Goal: Task Accomplishment & Management: Complete application form

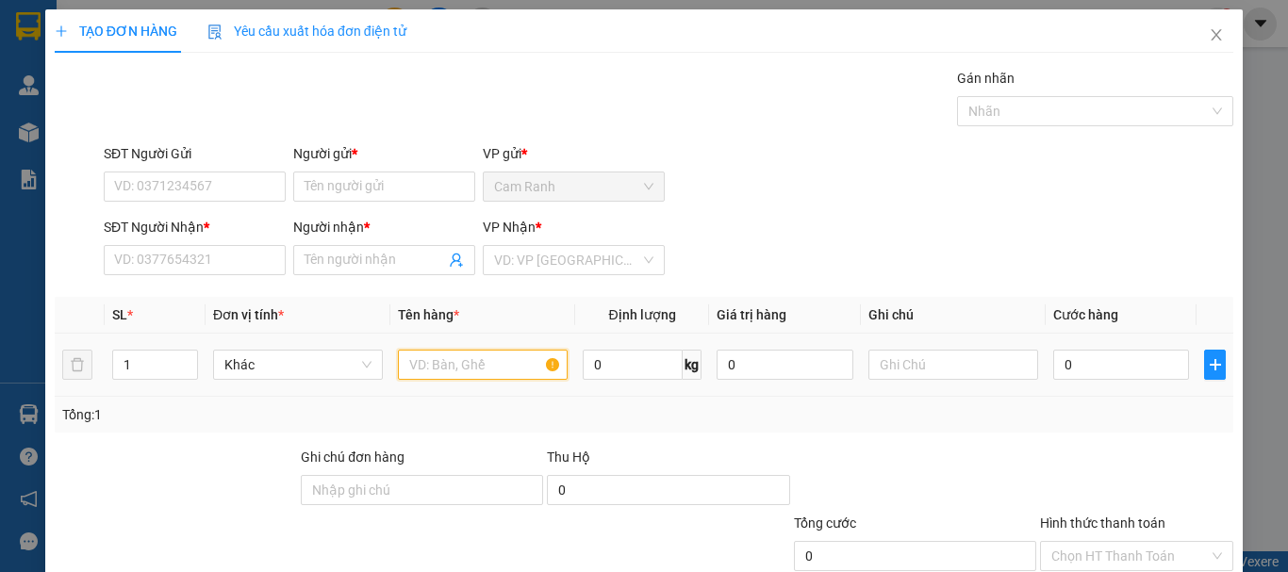
click at [483, 364] on input "text" at bounding box center [483, 365] width 170 height 30
type input "gói"
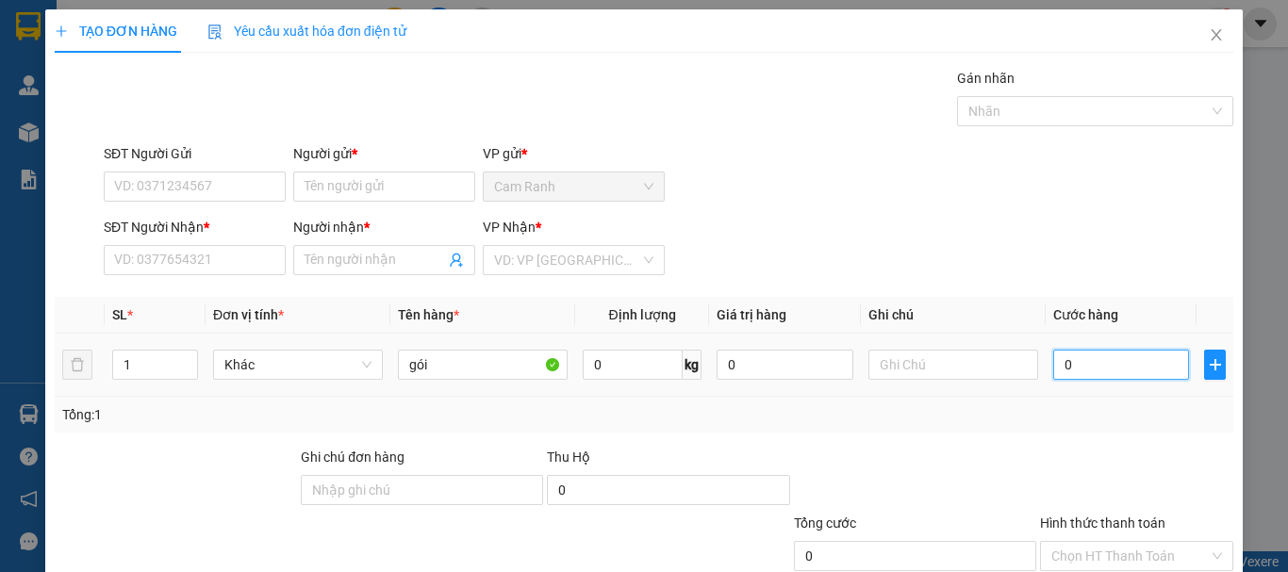
click at [1074, 363] on input "0" at bounding box center [1121, 365] width 136 height 30
type input "3"
type input "30"
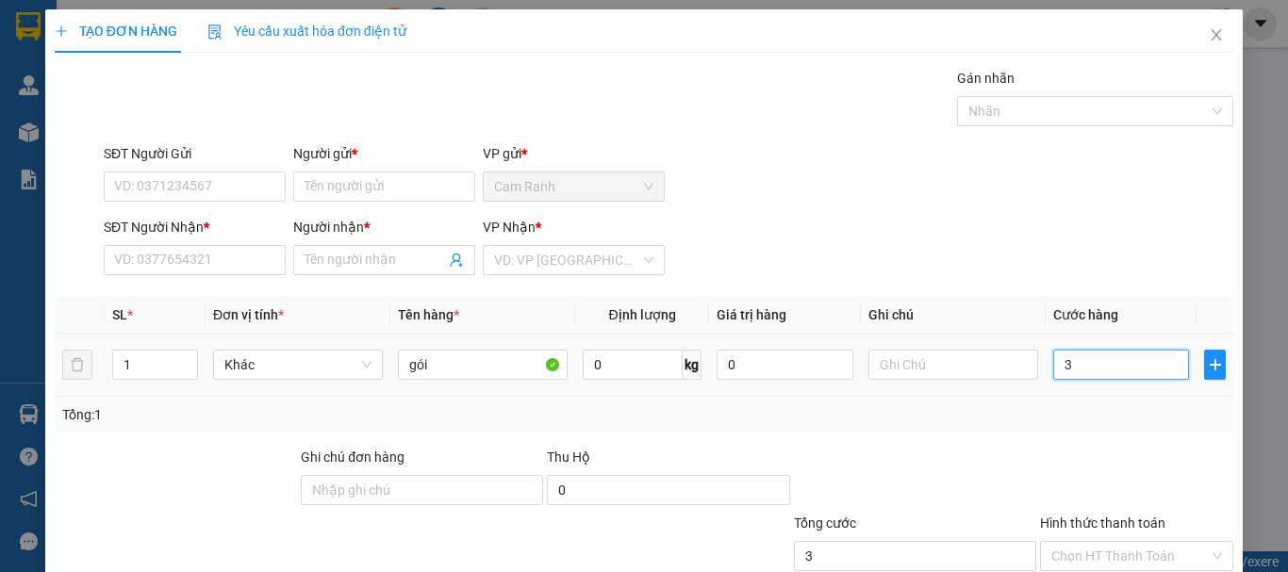
type input "30"
type input "300"
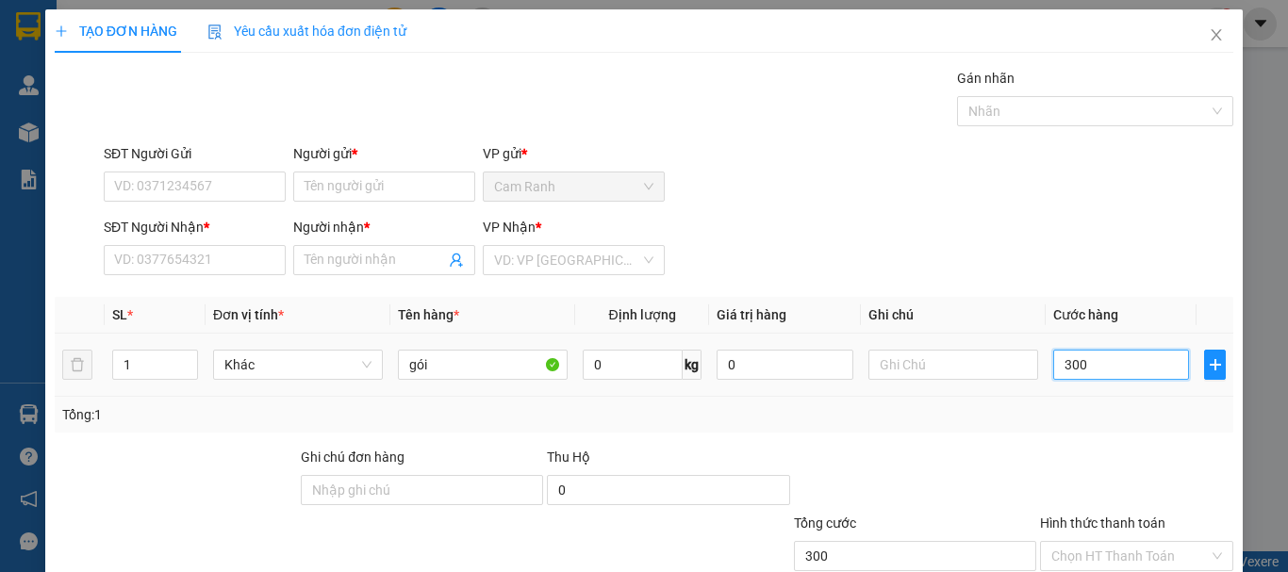
type input "3.000"
type input "30.000"
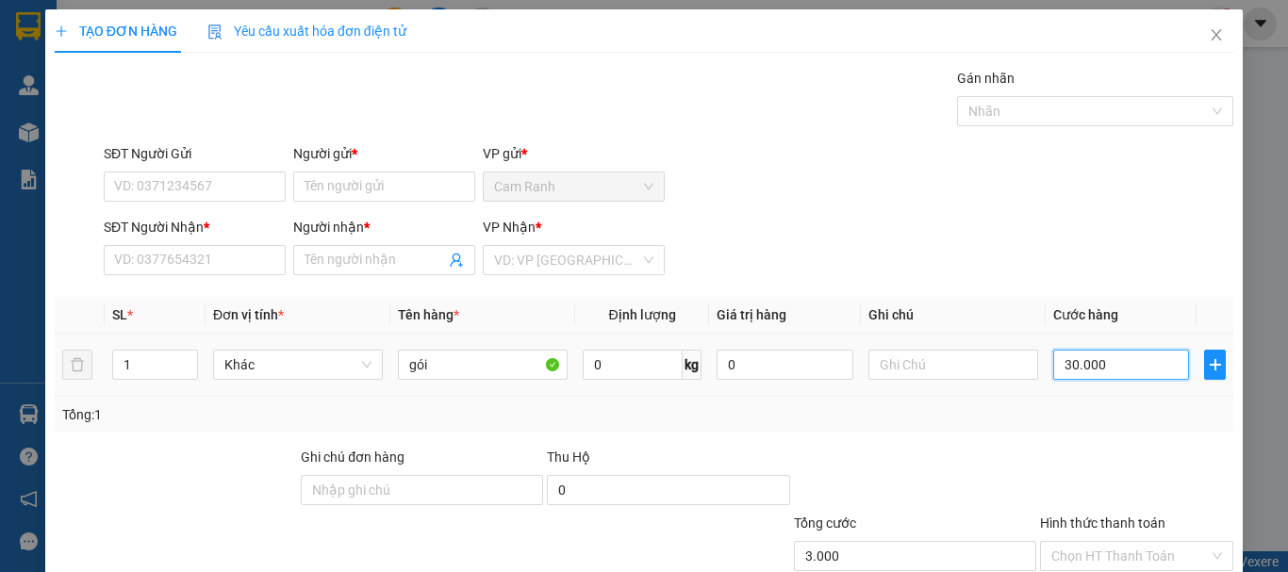
type input "30.000"
click at [201, 190] on input "SĐT Người Gửi" at bounding box center [195, 187] width 182 height 30
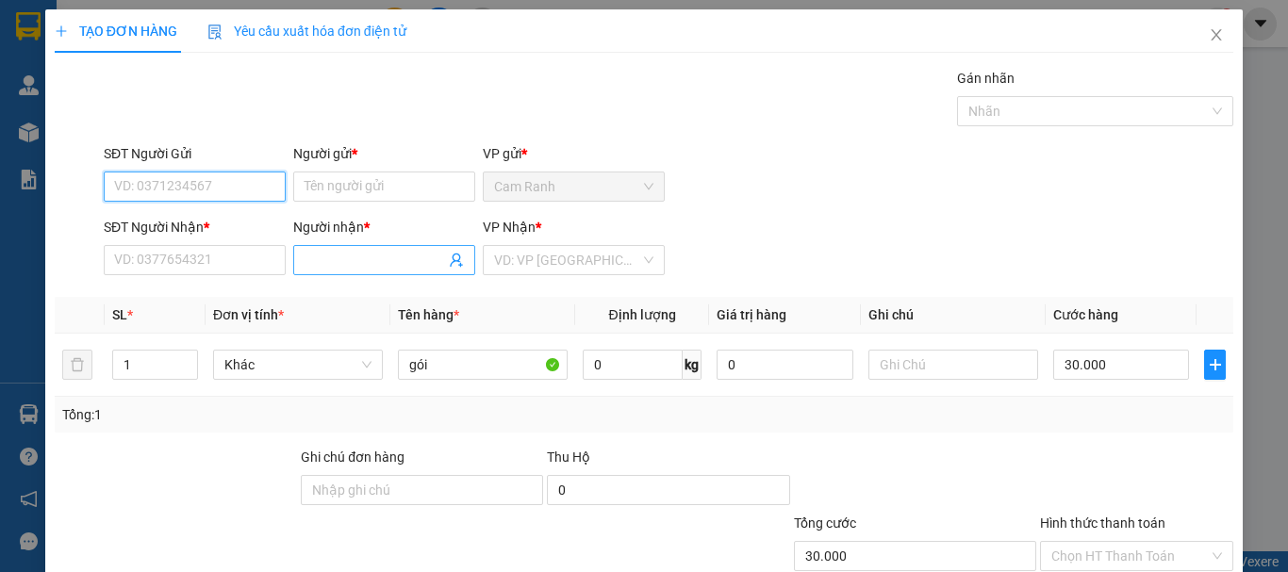
type input "9"
type input "0911933557"
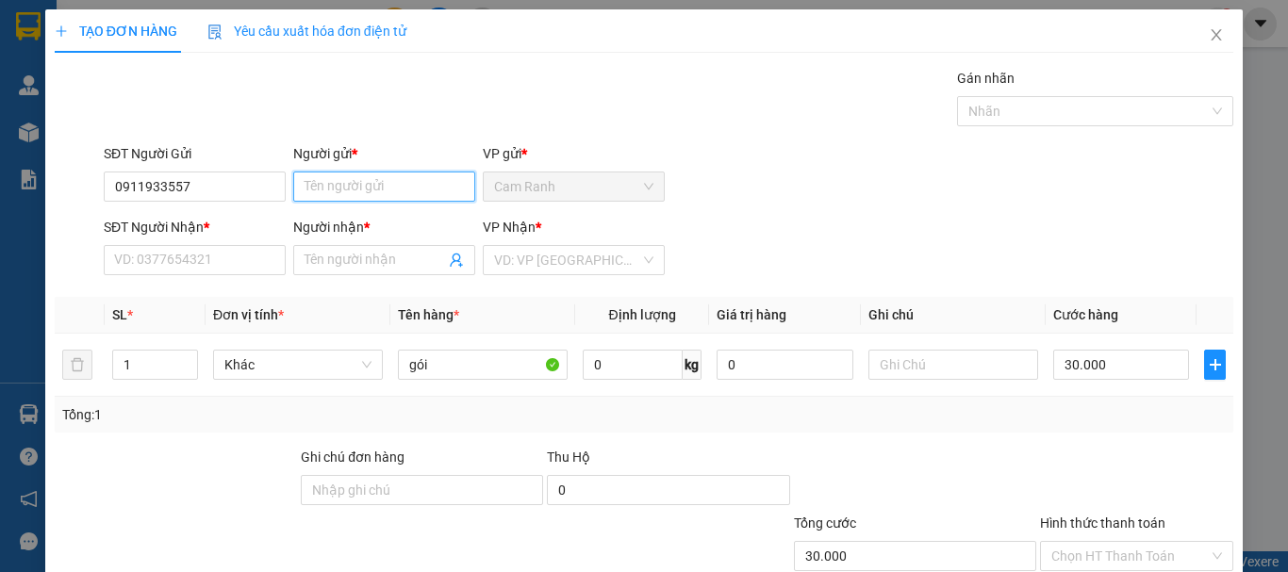
click at [352, 185] on input "Người gửi *" at bounding box center [384, 187] width 182 height 30
type input "việt [GEOGRAPHIC_DATA]"
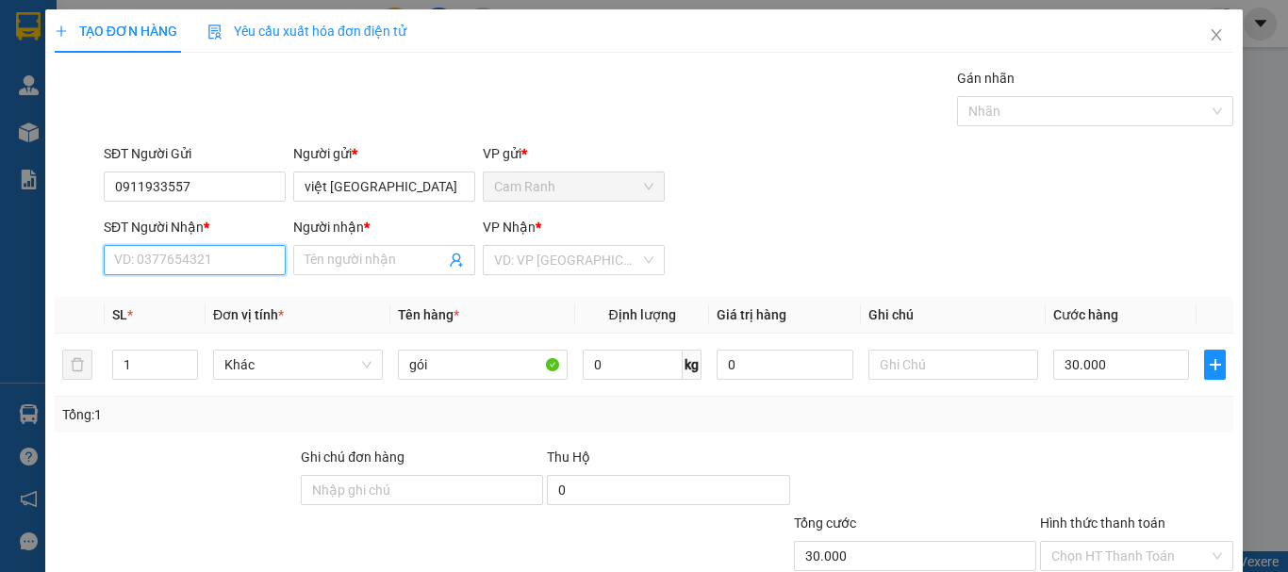
click at [217, 260] on input "SĐT Người Nhận *" at bounding box center [195, 260] width 182 height 30
type input "0913896717"
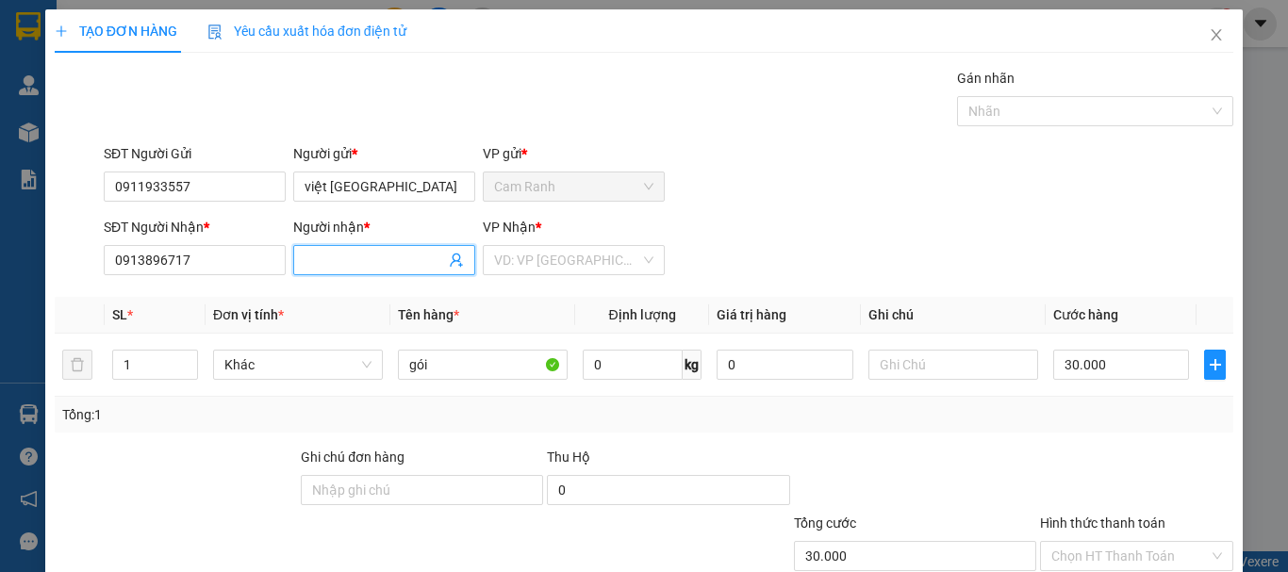
click at [343, 254] on input "Người nhận *" at bounding box center [375, 260] width 141 height 21
type input "việt nhật [GEOGRAPHIC_DATA]"
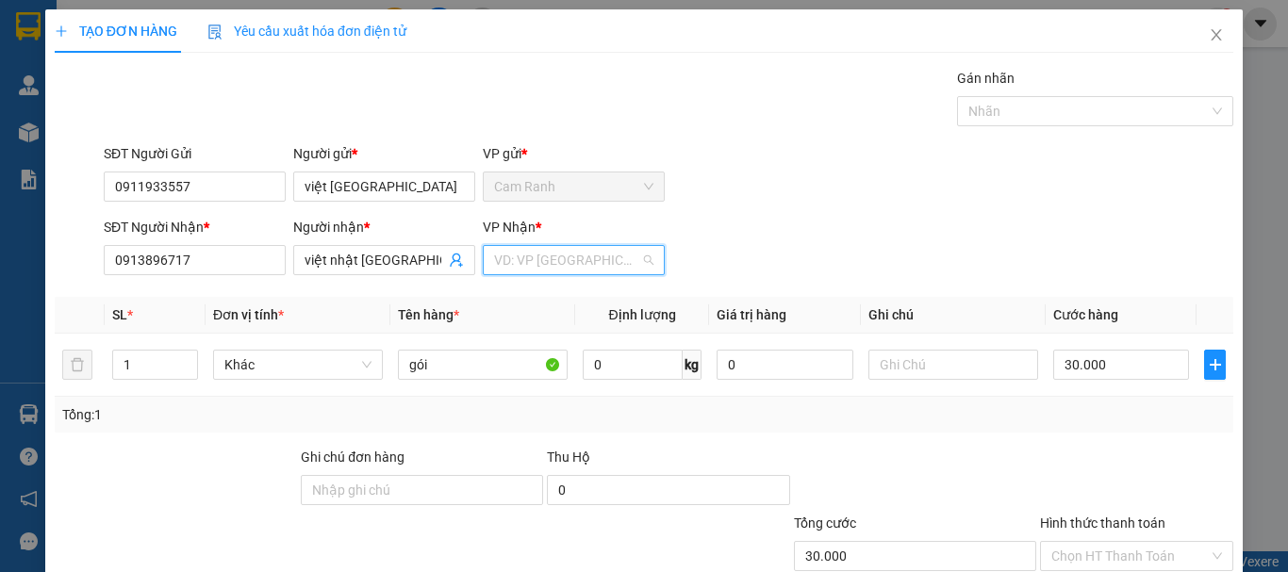
click at [512, 258] on input "search" at bounding box center [567, 260] width 146 height 28
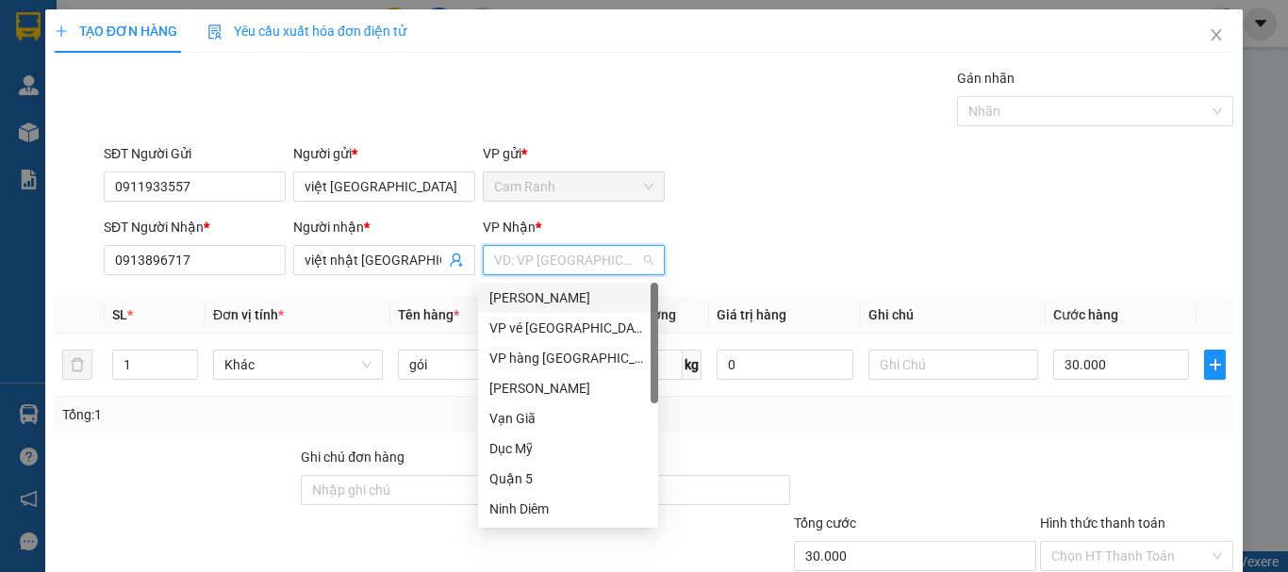
click at [524, 296] on div "[PERSON_NAME]" at bounding box center [567, 298] width 157 height 21
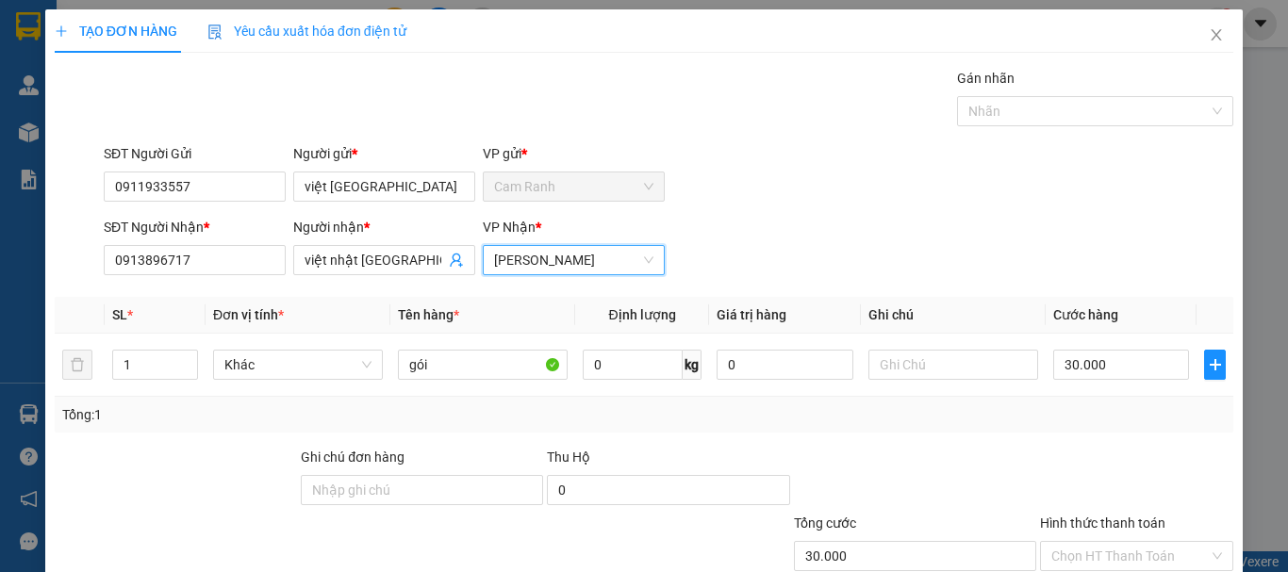
scroll to position [125, 0]
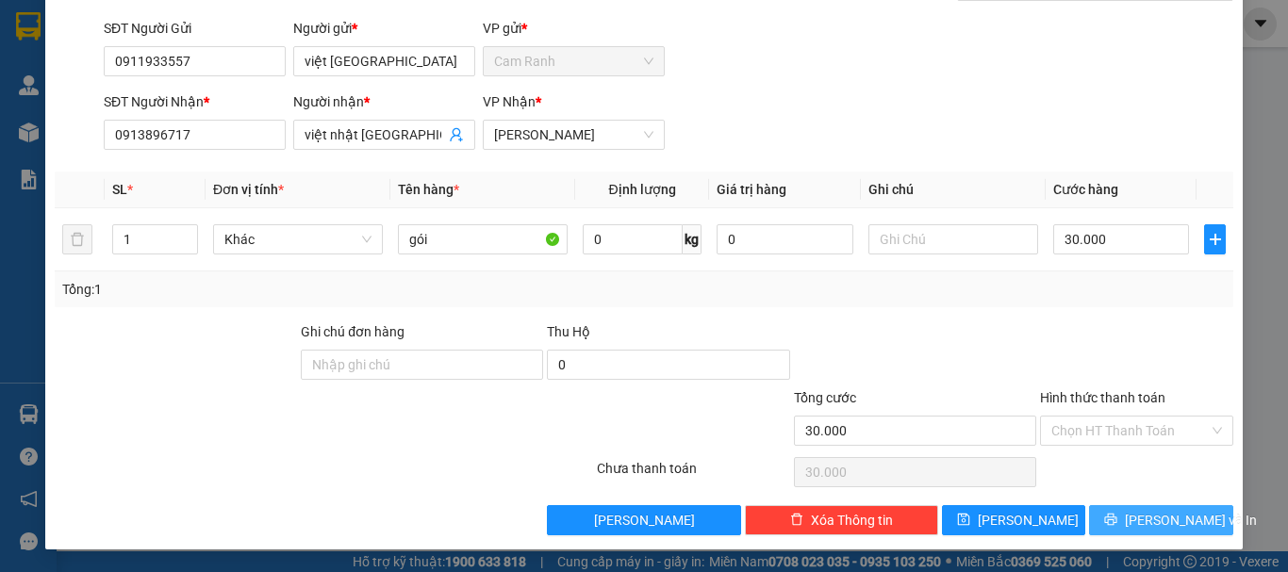
click at [1117, 521] on icon "printer" at bounding box center [1110, 519] width 13 height 13
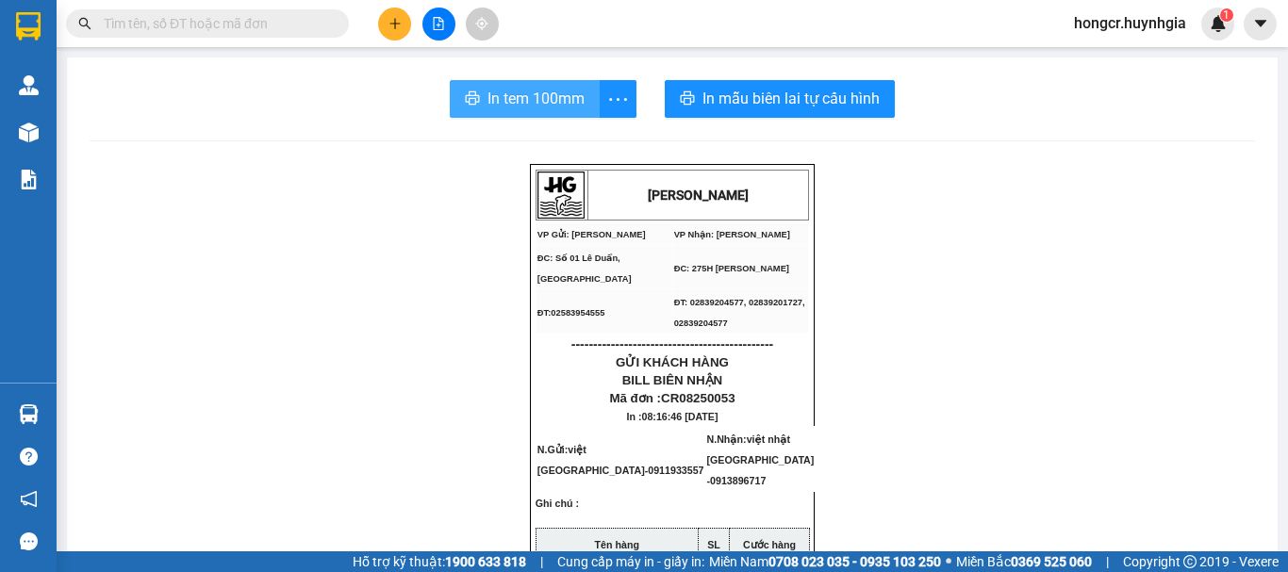
click at [536, 94] on span "In tem 100mm" at bounding box center [536, 99] width 97 height 24
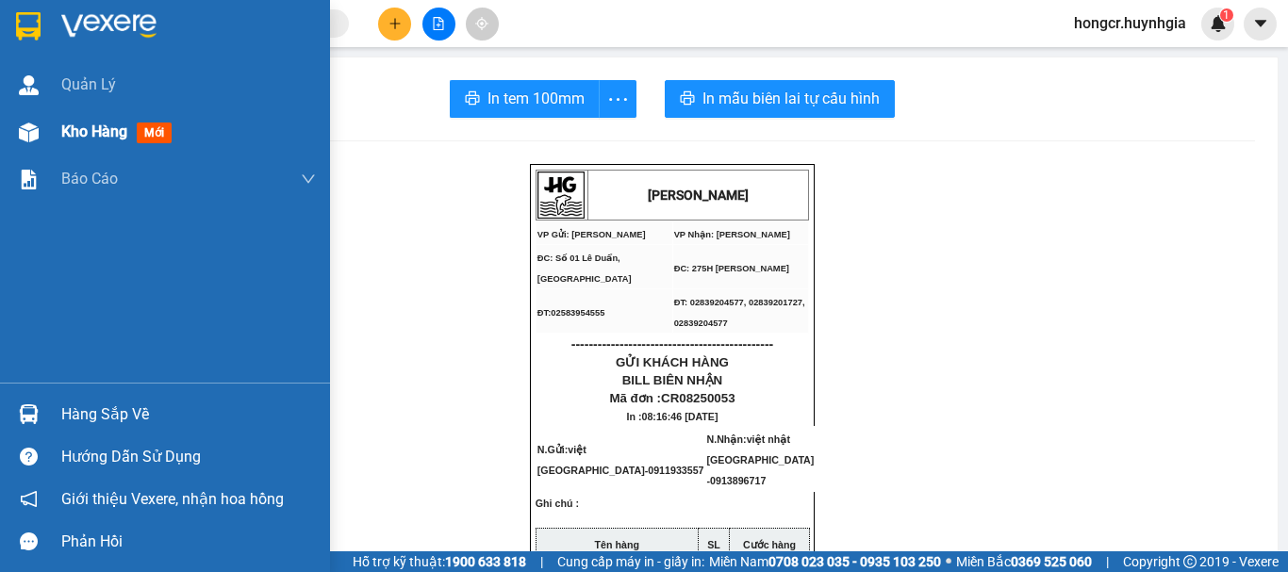
click at [76, 128] on span "Kho hàng" at bounding box center [94, 132] width 66 height 18
